Goal: Task Accomplishment & Management: Use online tool/utility

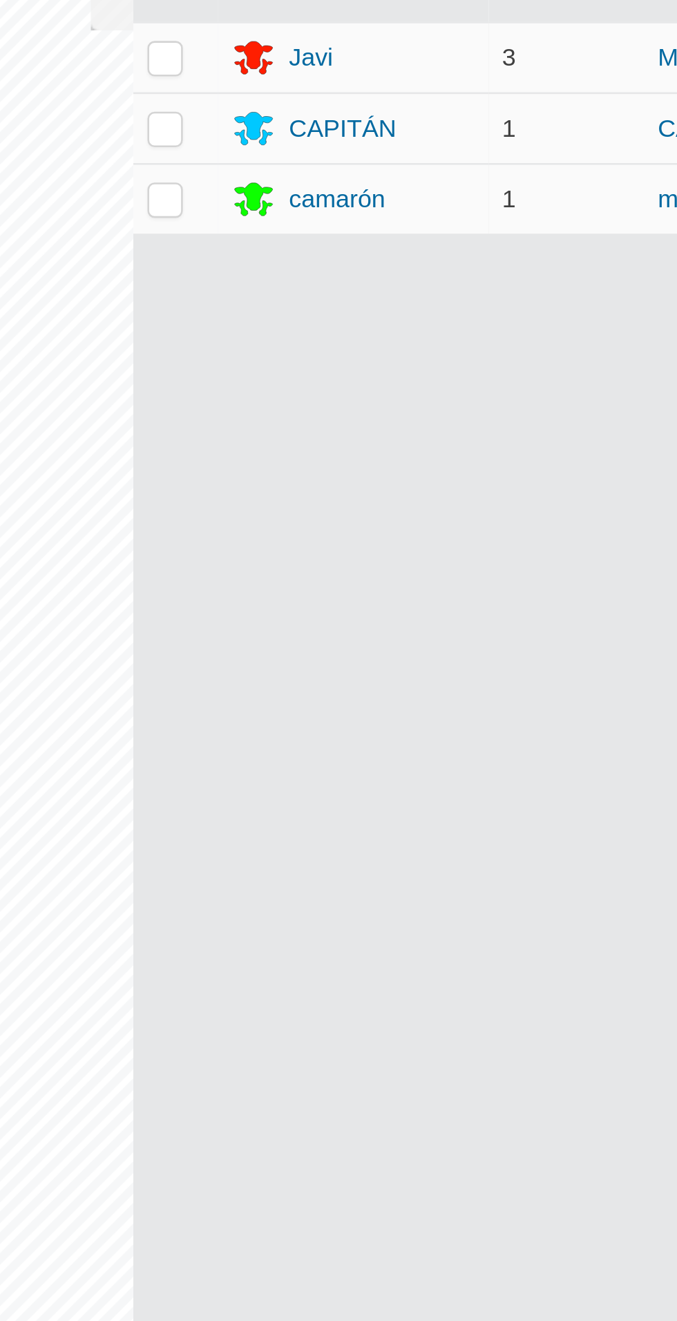
click at [392, 177] on font "camarón" at bounding box center [396, 182] width 37 height 11
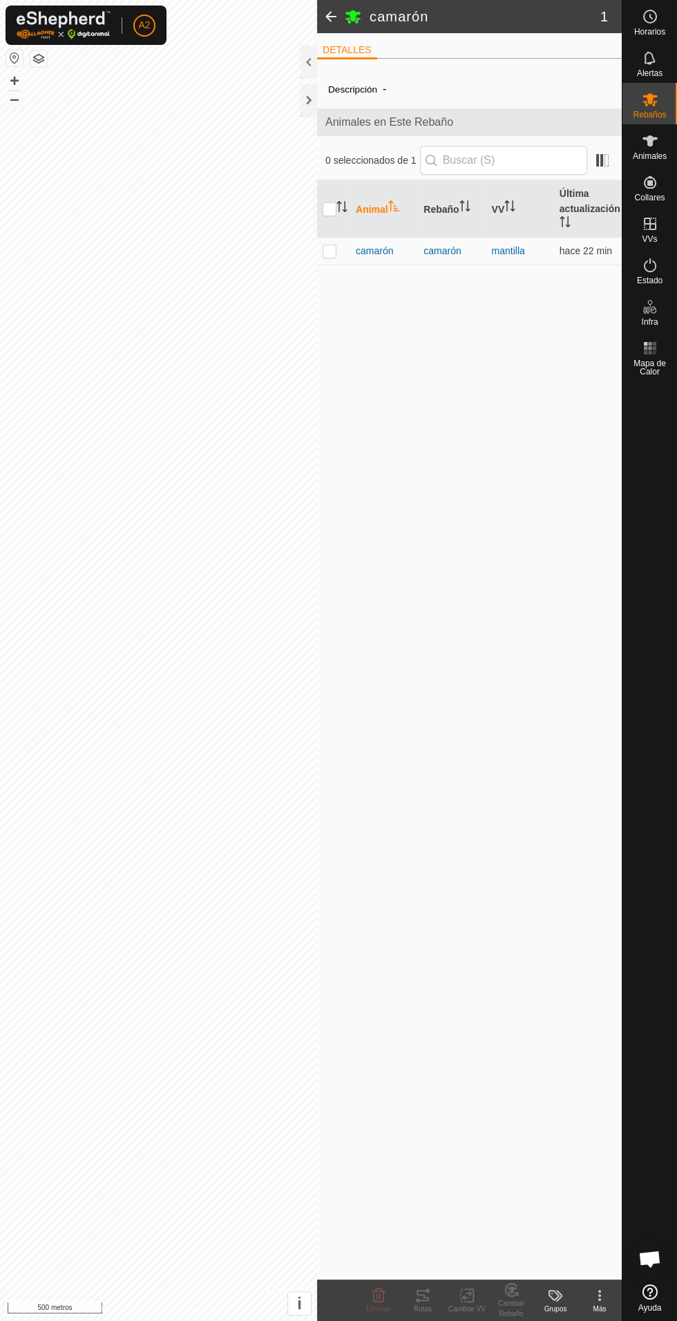
click at [386, 251] on font "camarón" at bounding box center [374, 250] width 37 height 11
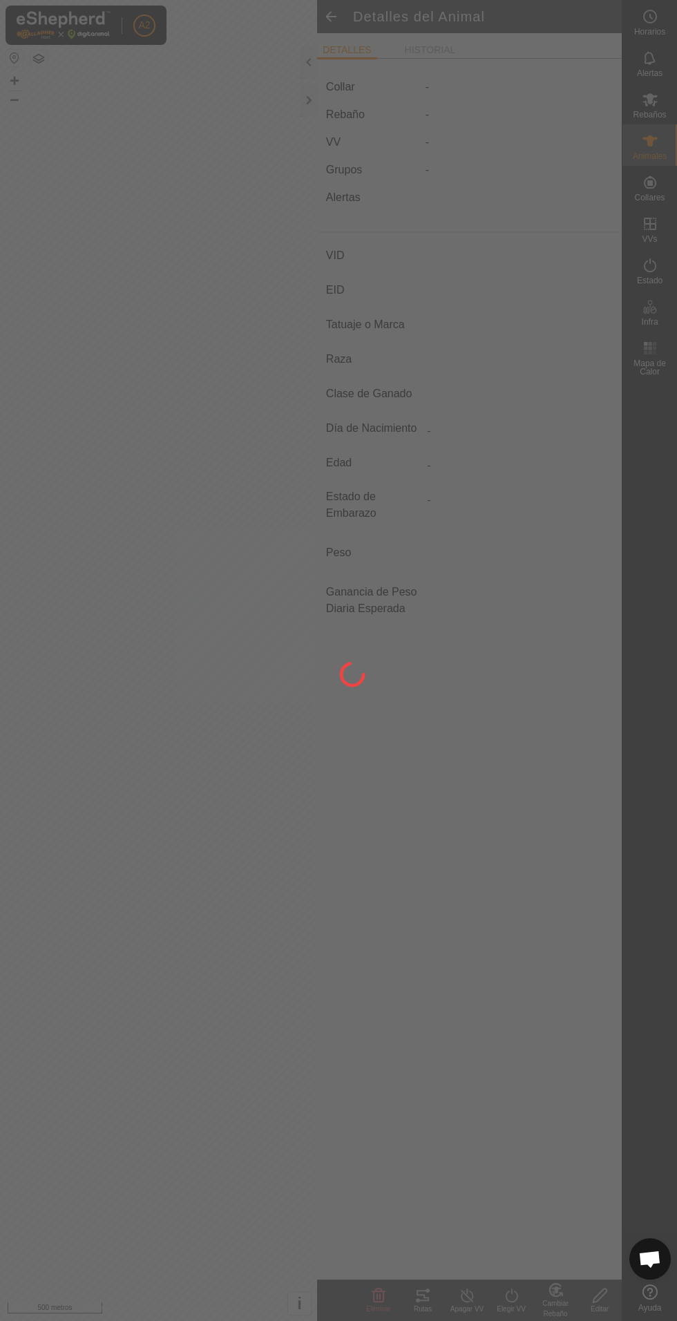
type input "camaron"
type input "-"
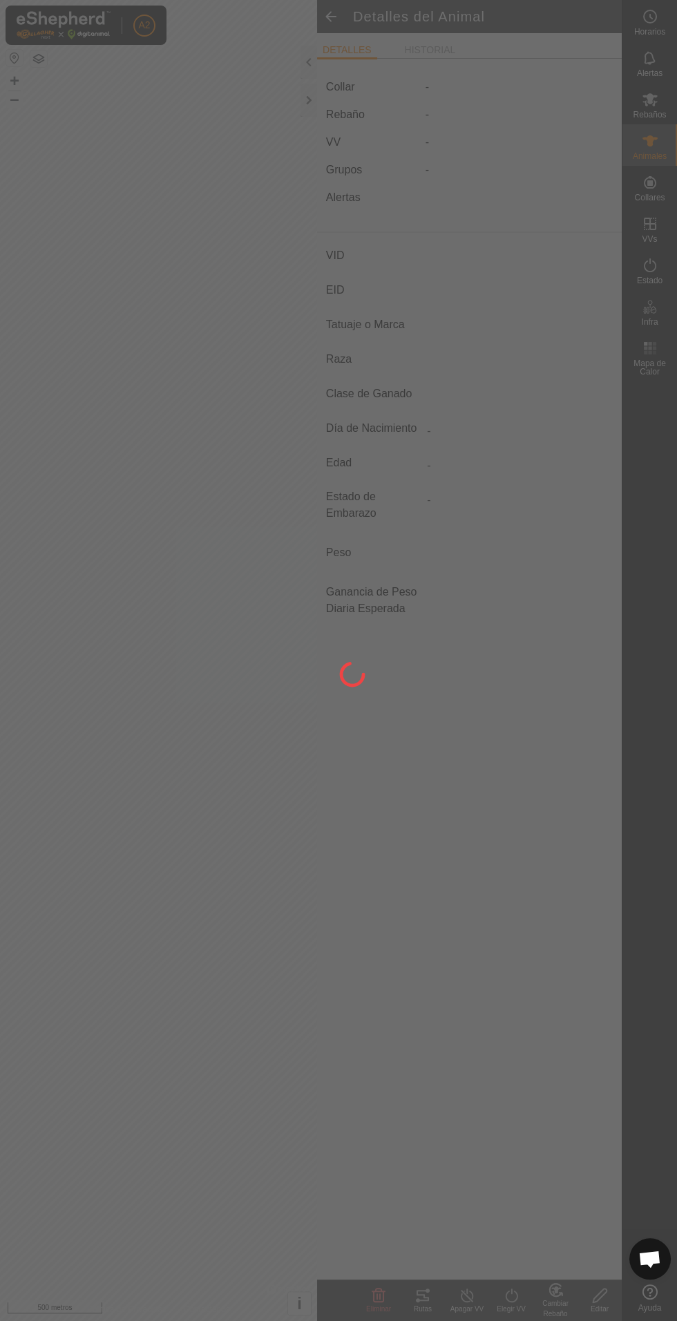
type input "0 kg"
type input "-"
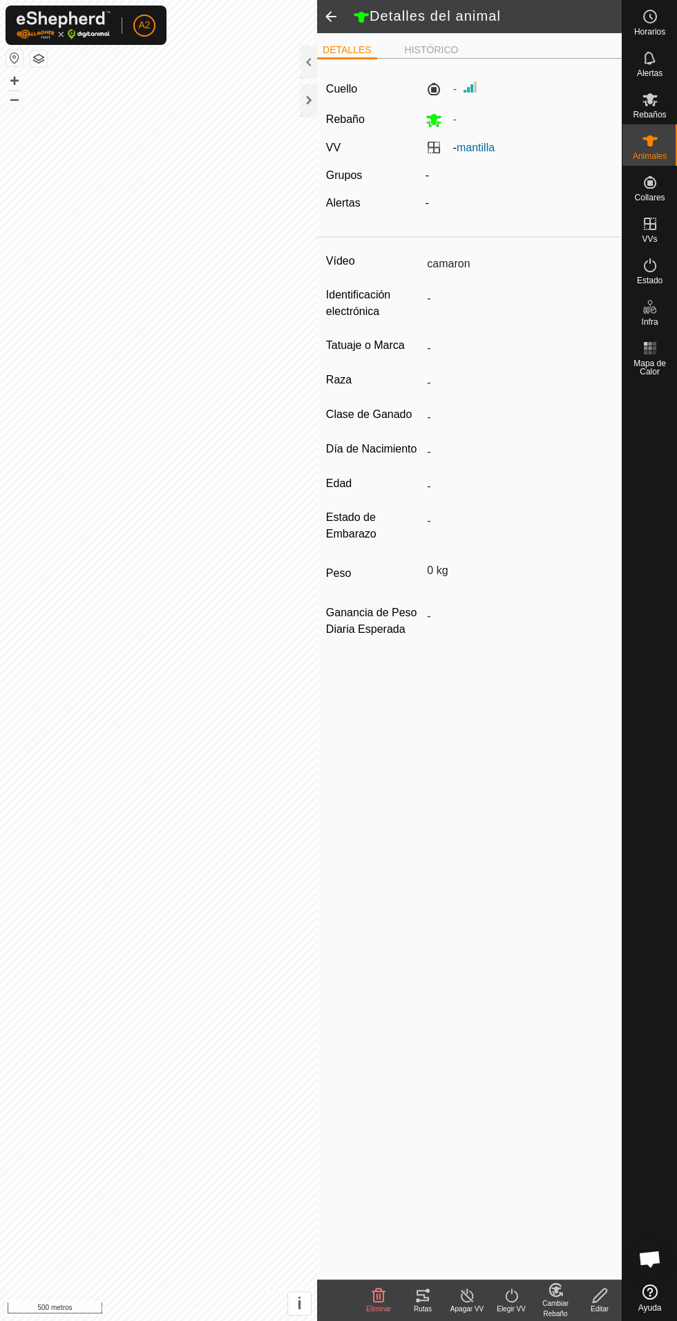
click at [422, 1295] on icon at bounding box center [423, 1295] width 12 height 11
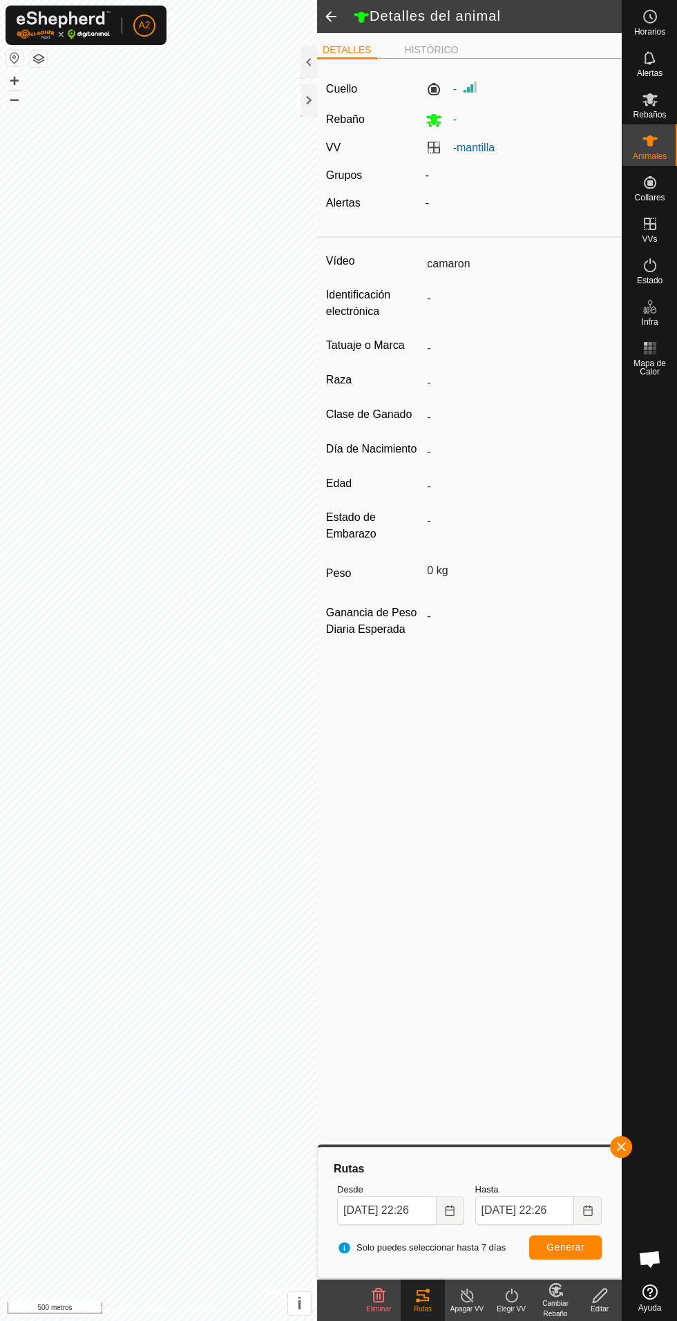
click at [301, 110] on div at bounding box center [309, 100] width 17 height 33
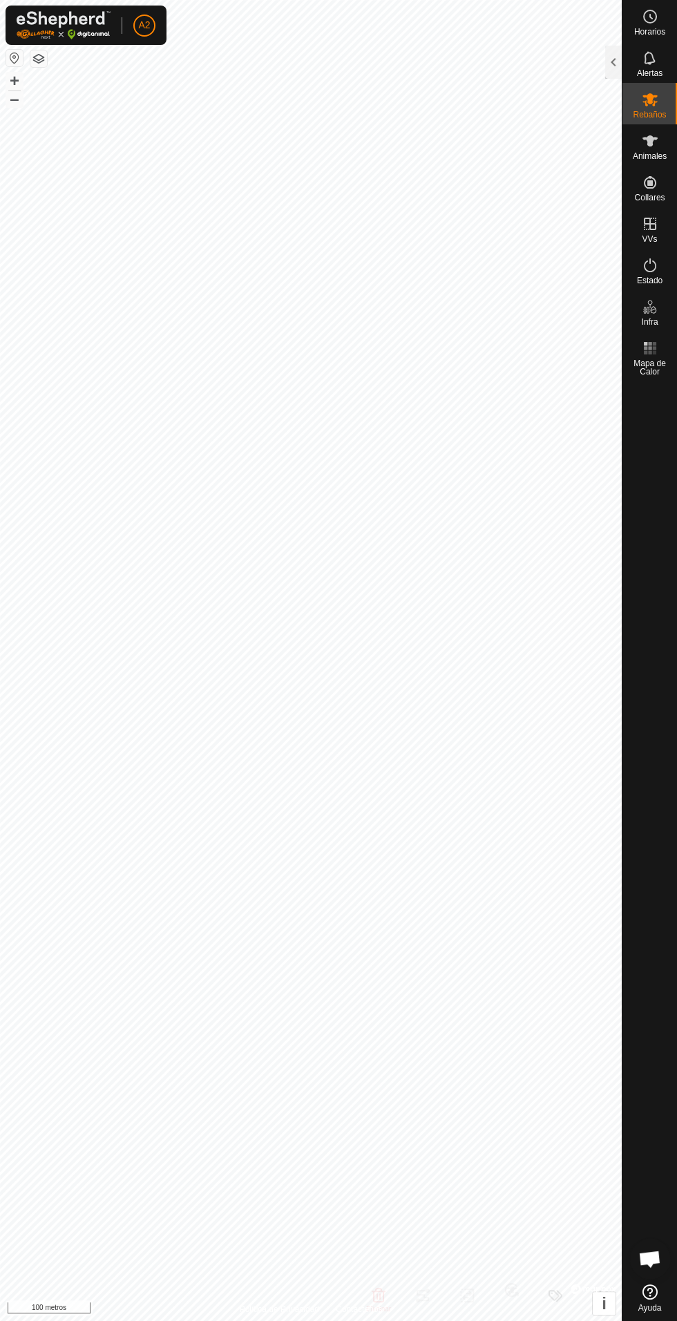
click at [613, 71] on div at bounding box center [613, 62] width 17 height 33
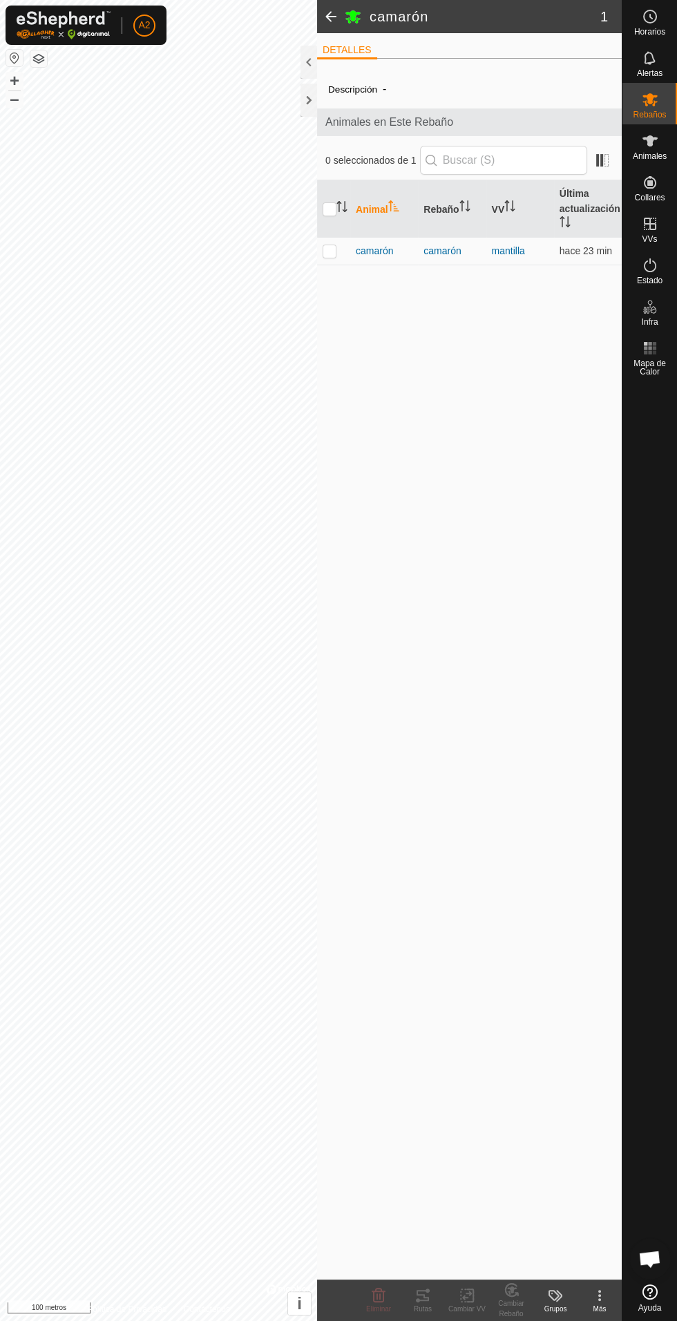
click at [382, 256] on font "camarón" at bounding box center [374, 250] width 37 height 11
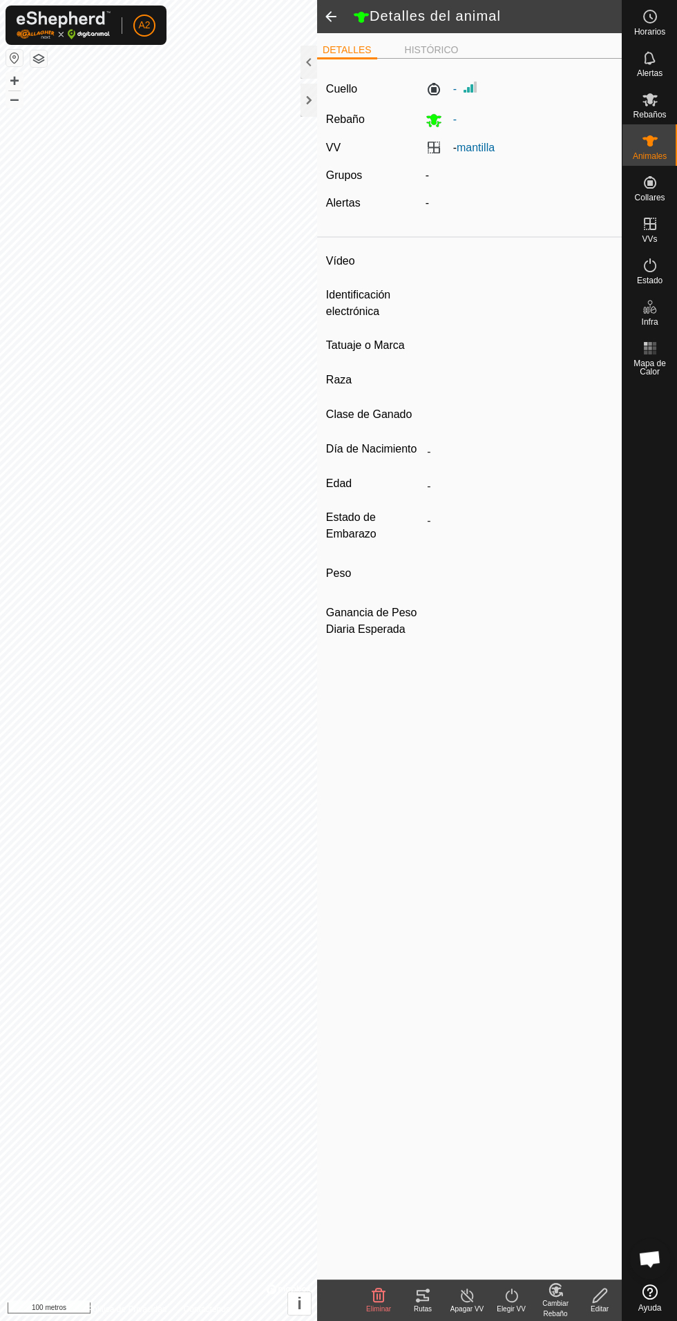
type input "camaron"
type input "-"
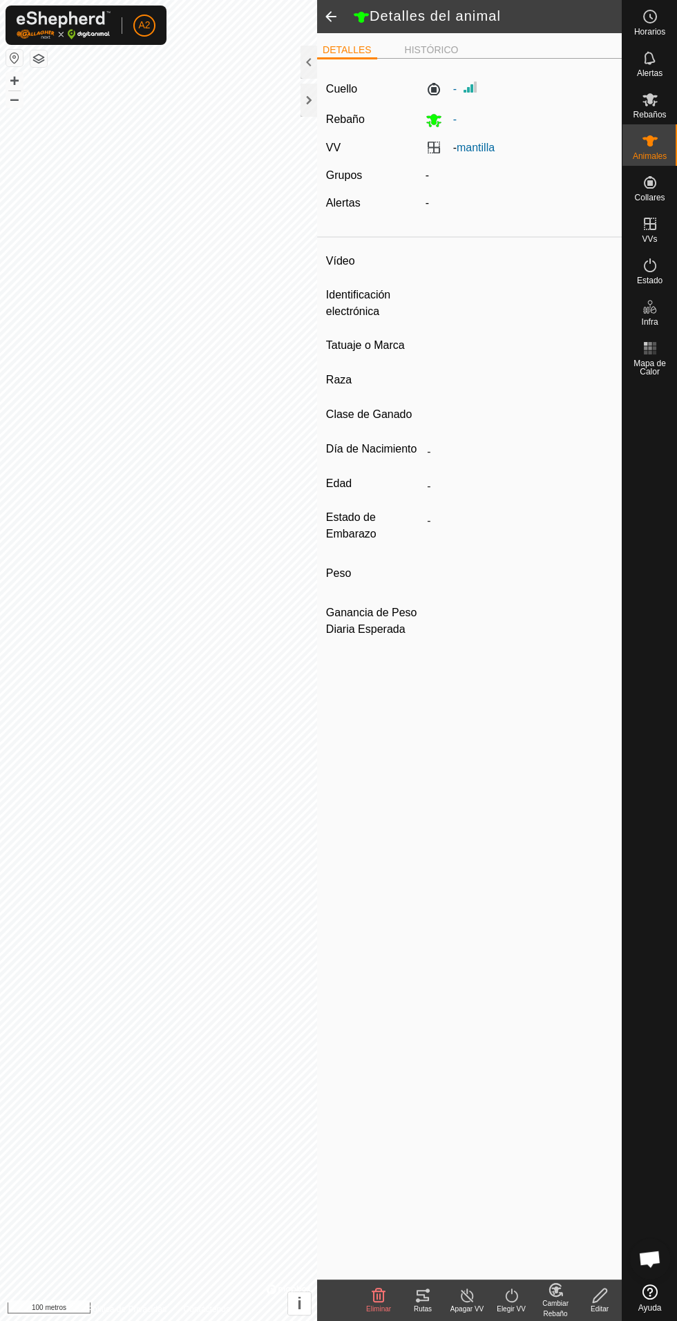
type input "0 kg"
type input "-"
click at [422, 1295] on icon at bounding box center [423, 1295] width 12 height 11
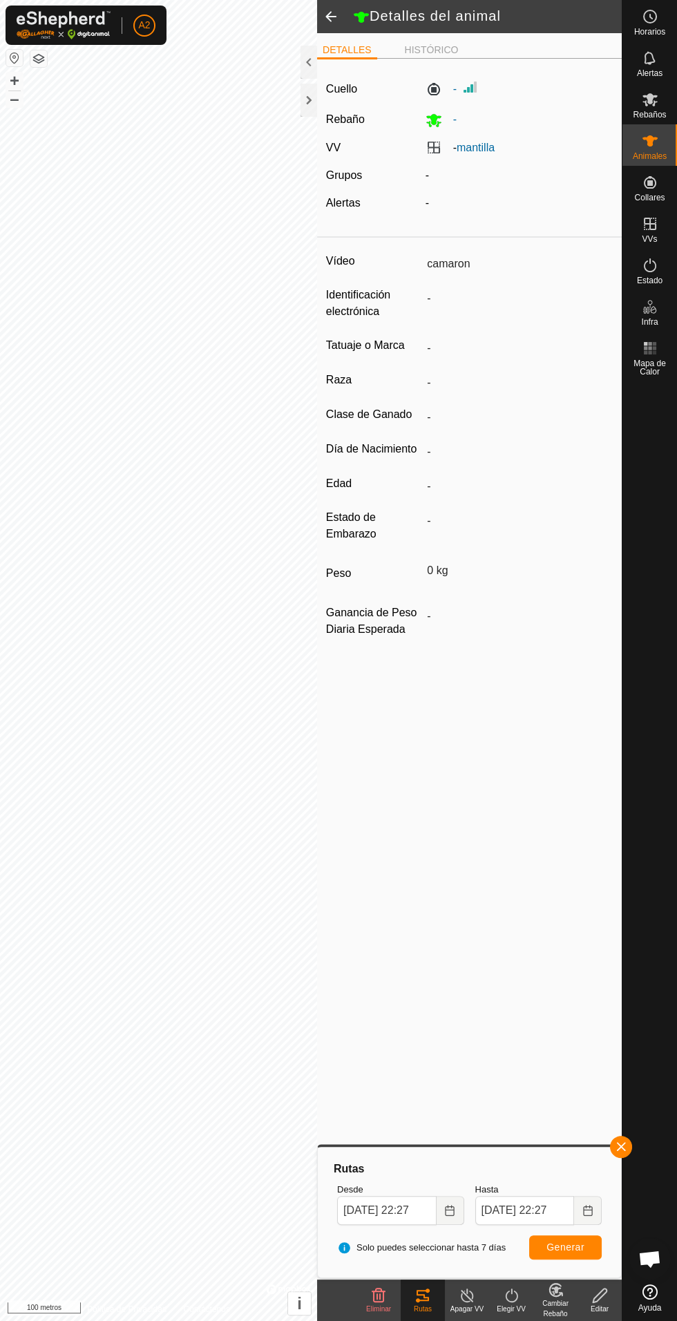
click at [312, 110] on div at bounding box center [309, 100] width 17 height 33
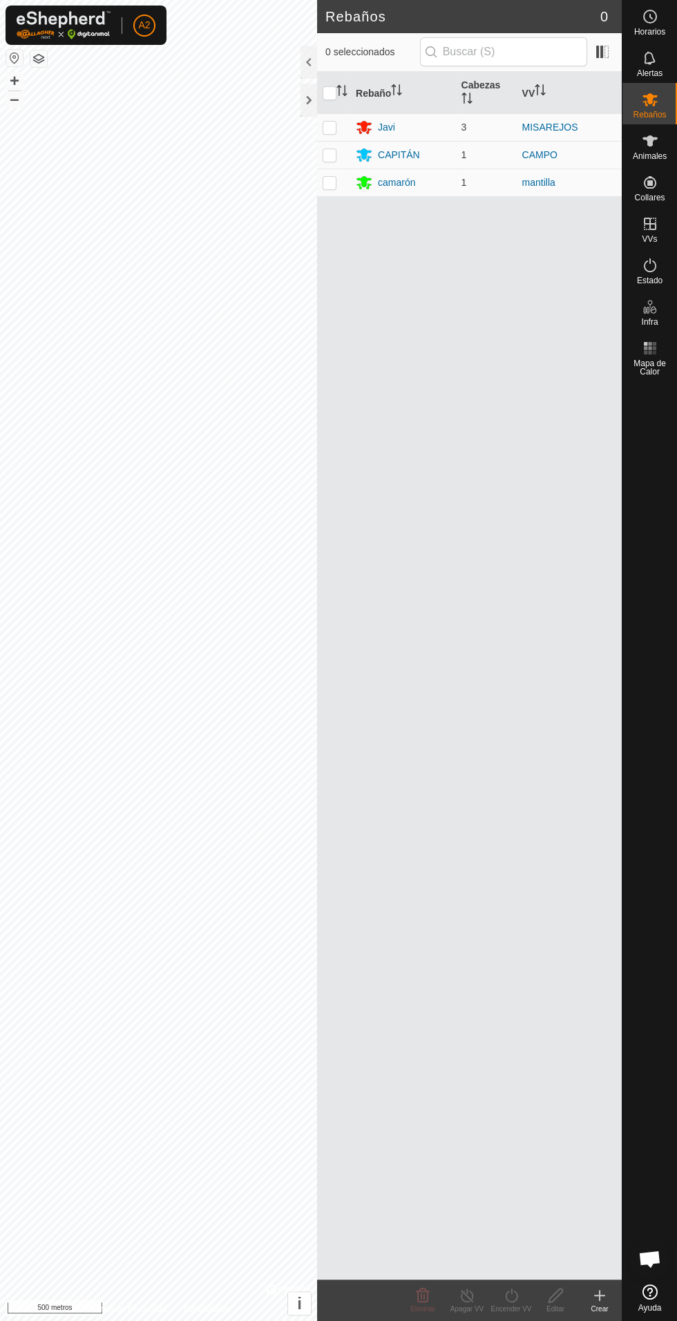
click at [403, 177] on font "camarón" at bounding box center [396, 182] width 37 height 11
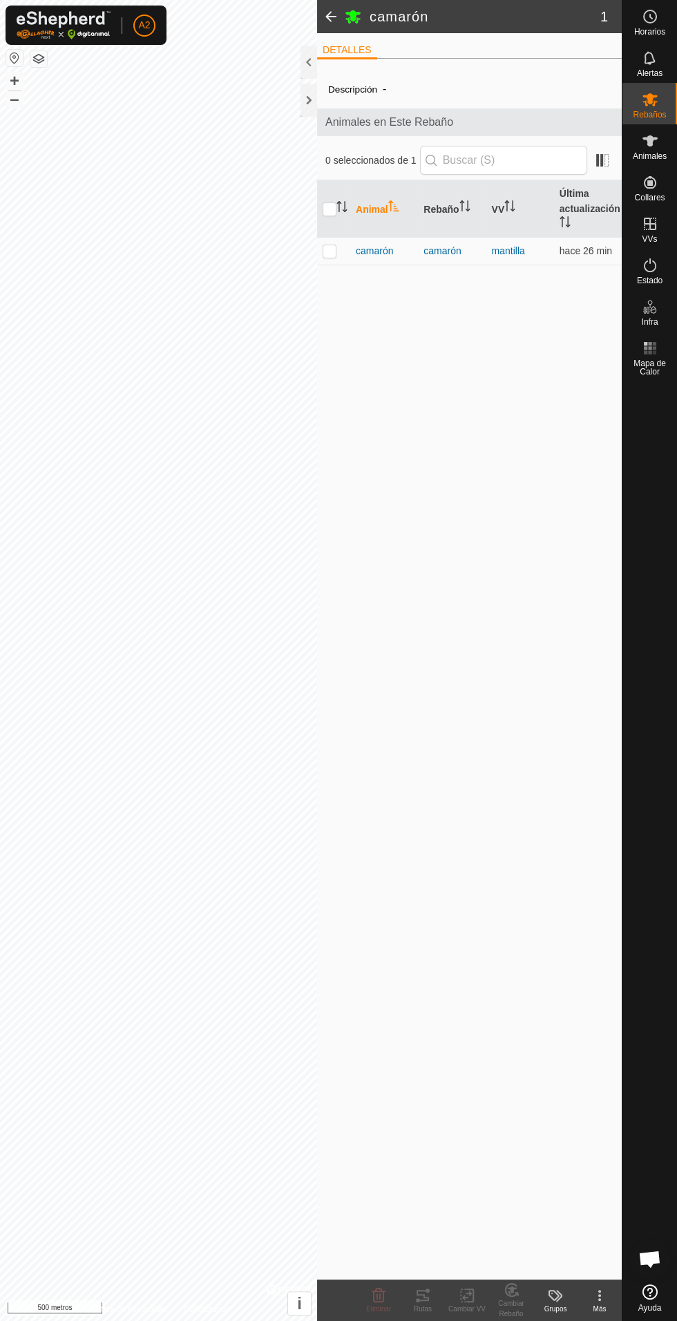
click at [388, 251] on font "camarón" at bounding box center [374, 250] width 37 height 11
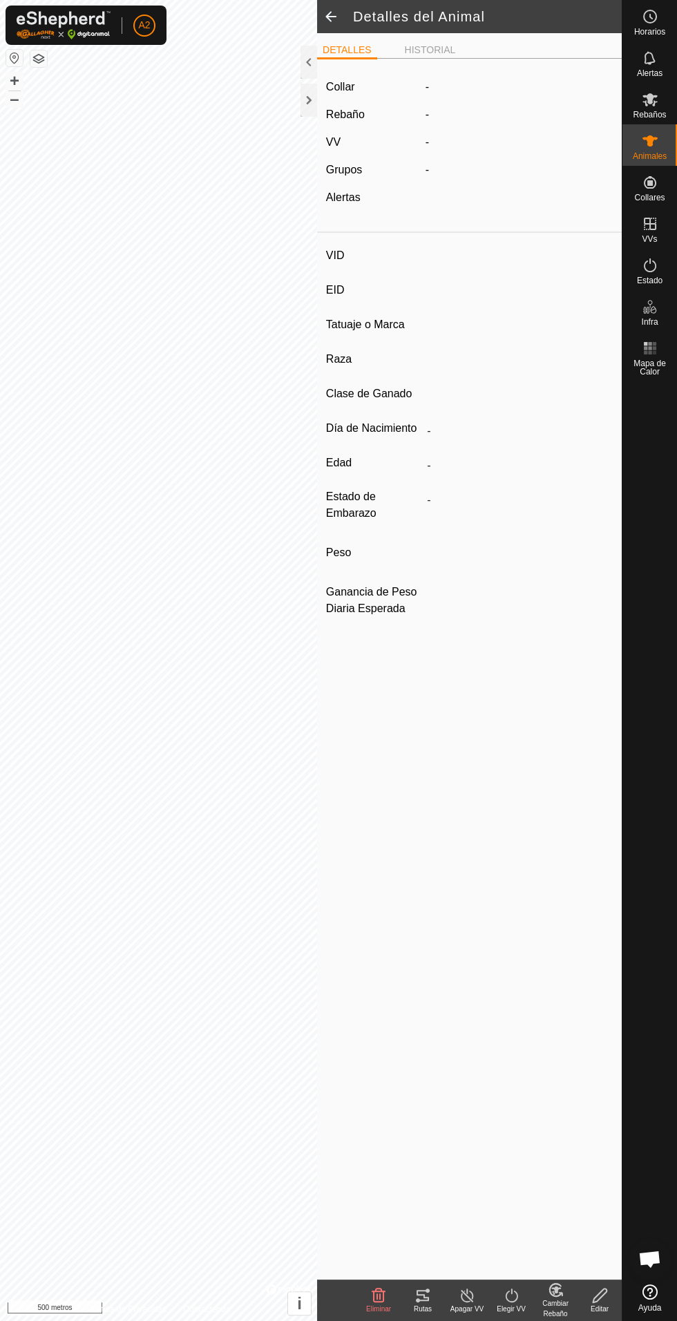
type input "camaron"
type input "-"
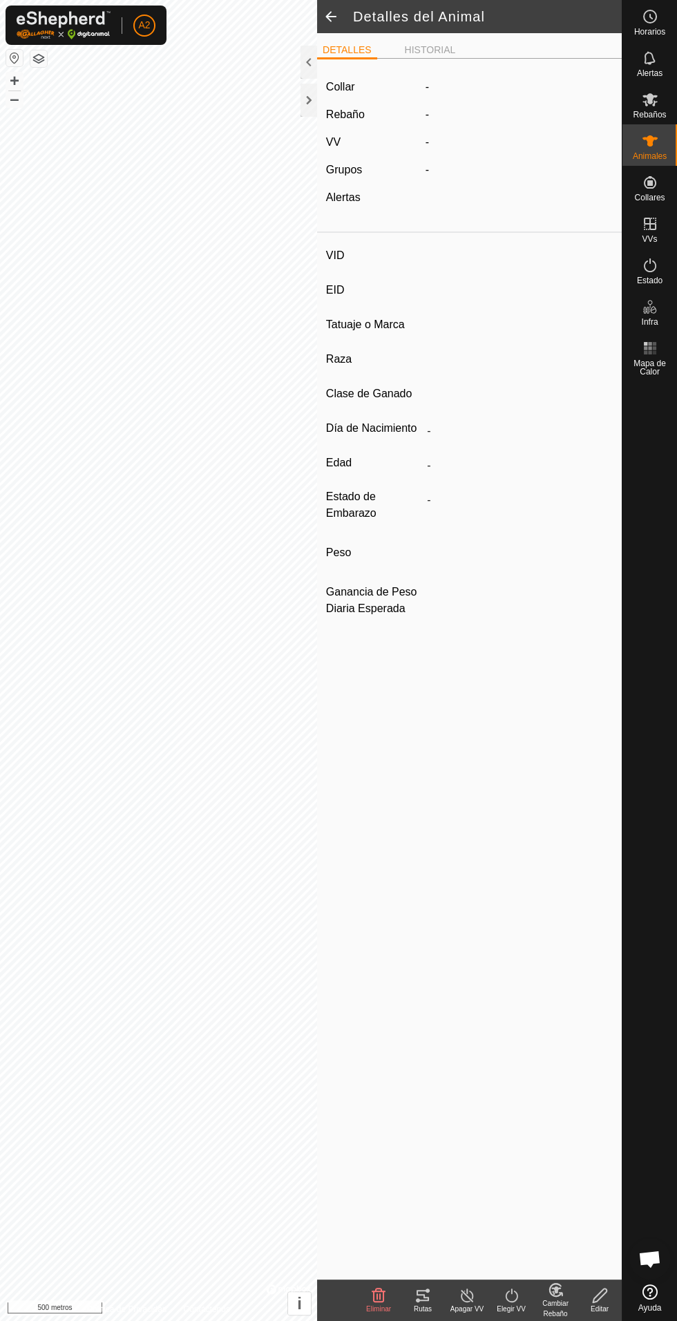
type input "0 kg"
type input "-"
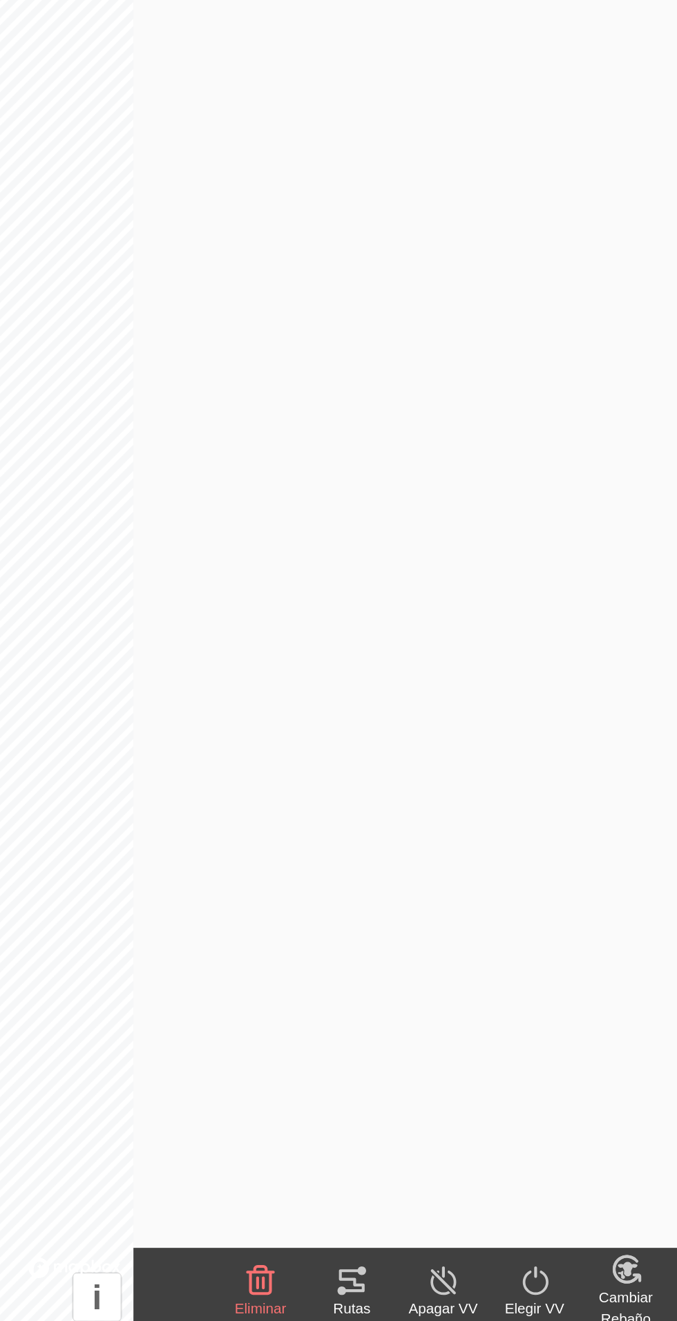
click at [432, 1297] on tracks-svg-icon at bounding box center [423, 1295] width 44 height 17
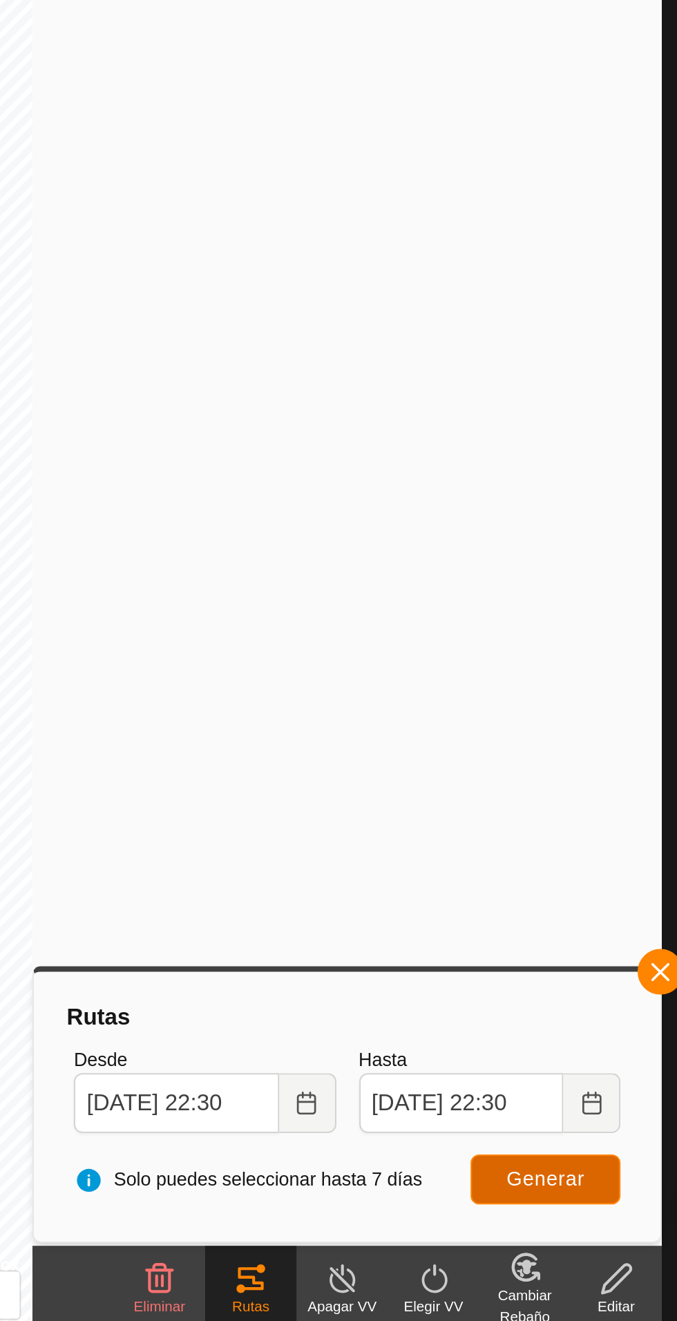
click at [564, 1251] on font "Generar" at bounding box center [565, 1246] width 38 height 11
